Goal: Information Seeking & Learning: Check status

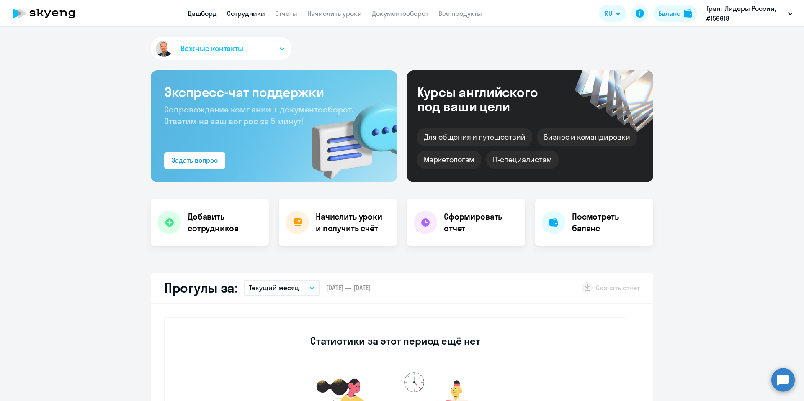
click at [243, 11] on link "Сотрудники" at bounding box center [246, 13] width 38 height 8
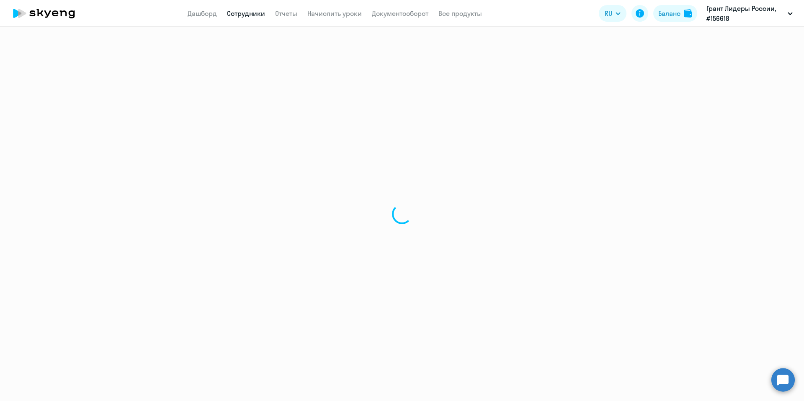
select select "30"
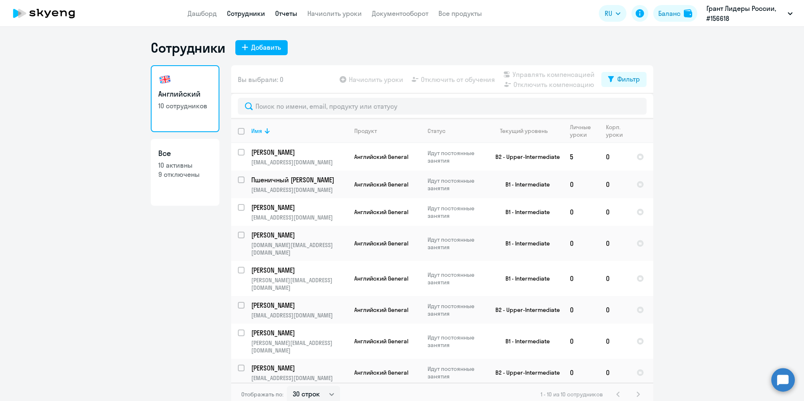
click at [288, 13] on link "Отчеты" at bounding box center [286, 13] width 22 height 8
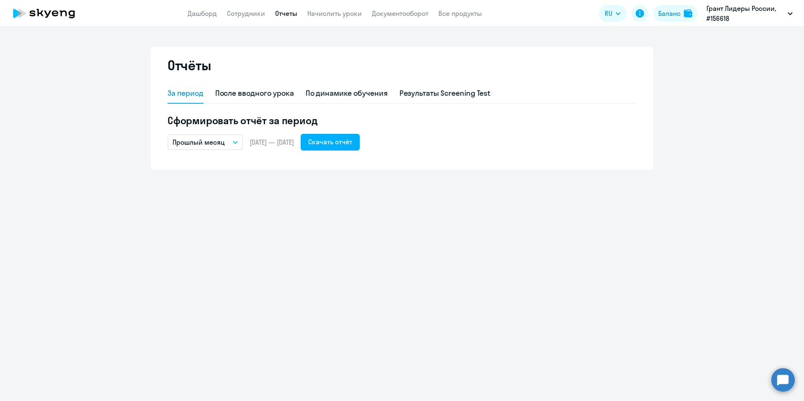
click at [229, 150] on button "Прошлый месяц" at bounding box center [204, 142] width 75 height 16
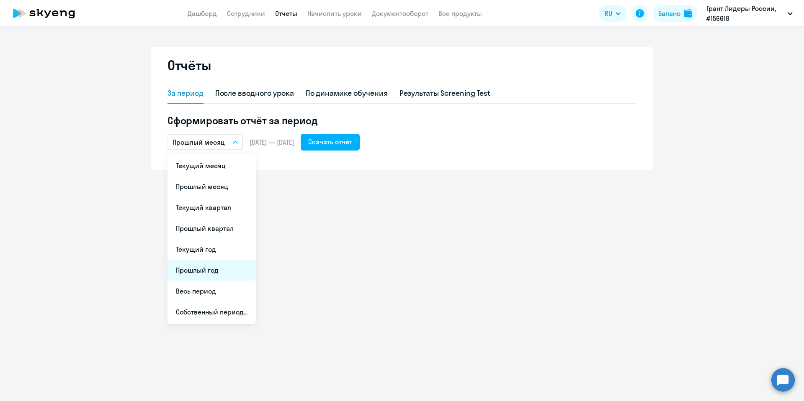
click at [221, 265] on li "Прошлый год" at bounding box center [211, 270] width 88 height 21
